Goal: Task Accomplishment & Management: Use online tool/utility

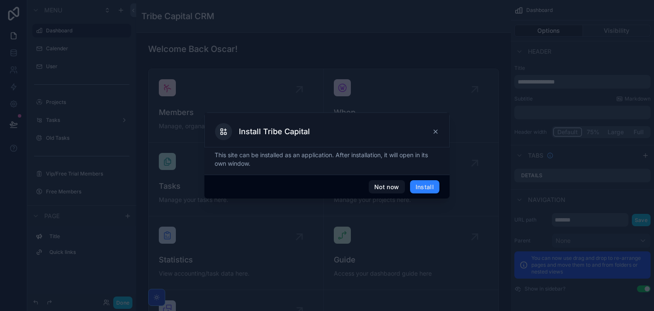
click at [435, 131] on icon at bounding box center [435, 131] width 7 height 7
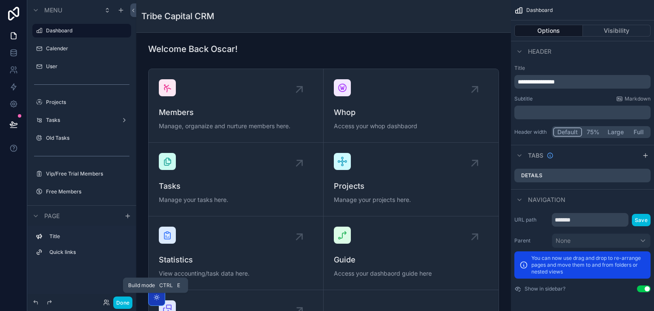
click at [121, 302] on button "Done" at bounding box center [122, 302] width 19 height 12
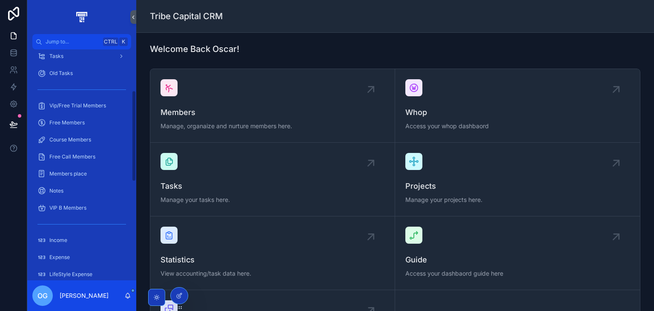
scroll to position [121, 0]
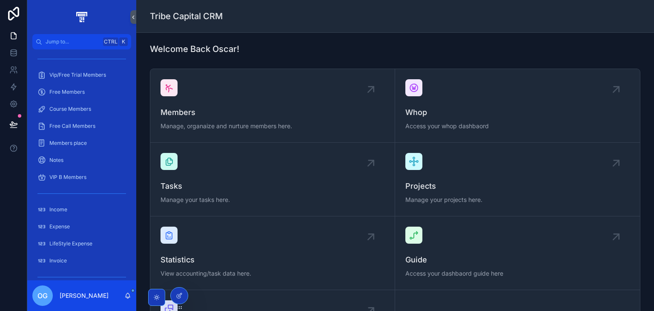
click at [75, 223] on div "Expense" at bounding box center [81, 227] width 89 height 14
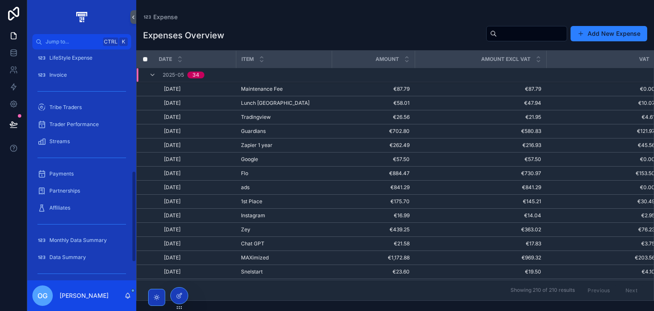
scroll to position [307, 0]
click at [83, 242] on span "Monthly Data Summary" at bounding box center [78, 240] width 58 height 7
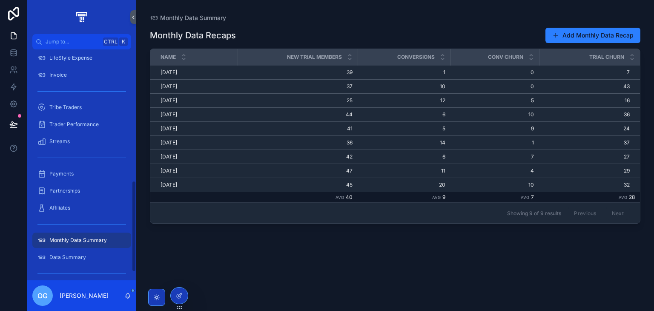
scroll to position [331, 0]
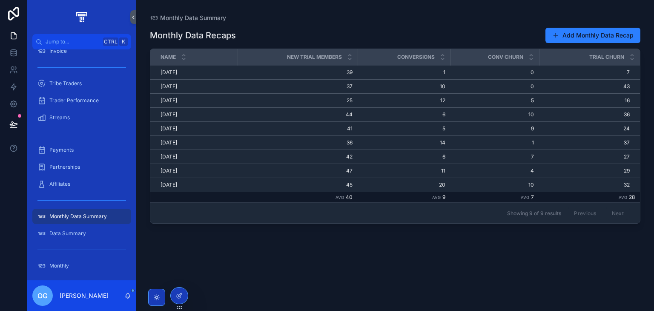
click at [75, 268] on div "Monthly" at bounding box center [81, 266] width 89 height 14
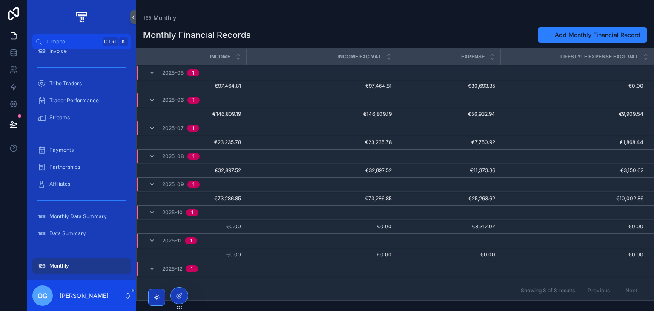
click at [0, 0] on span "Allocate Lifestyle Budget" at bounding box center [0, 0] width 0 height 0
